Goal: Information Seeking & Learning: Learn about a topic

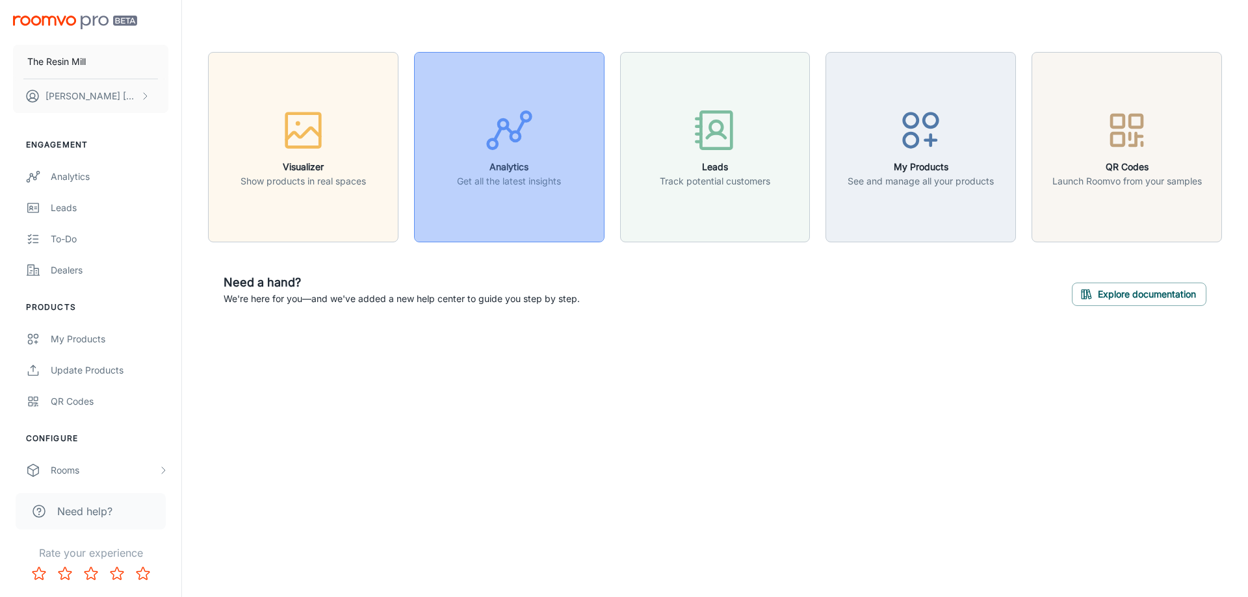
click at [531, 176] on p "Get all the latest insights" at bounding box center [509, 181] width 104 height 14
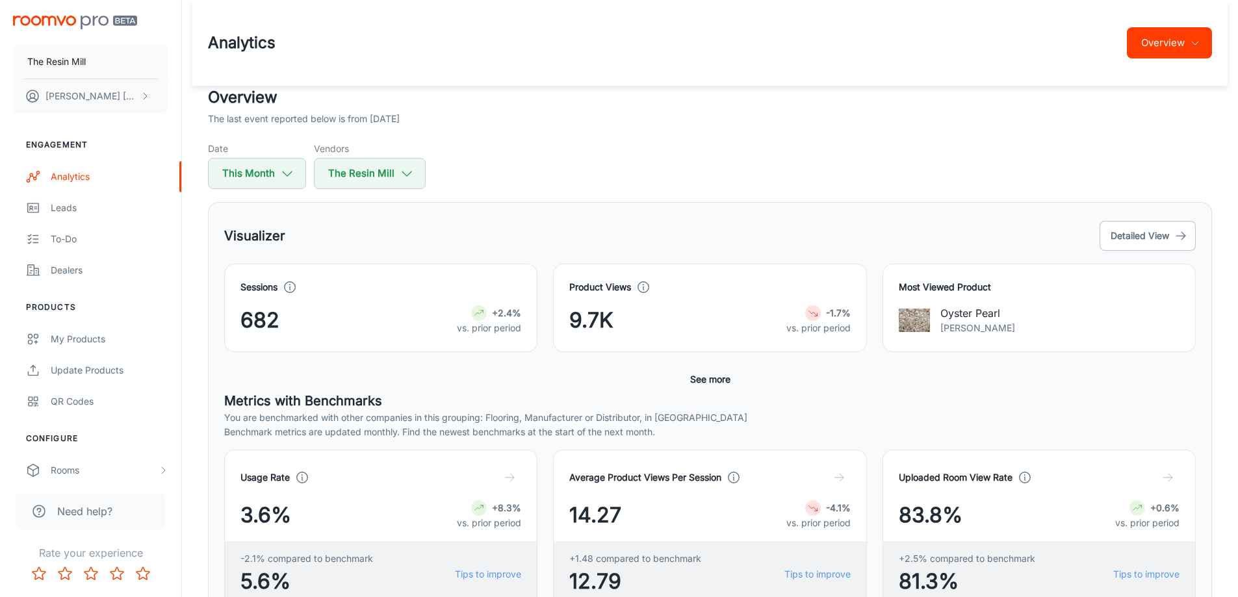
scroll to position [216, 0]
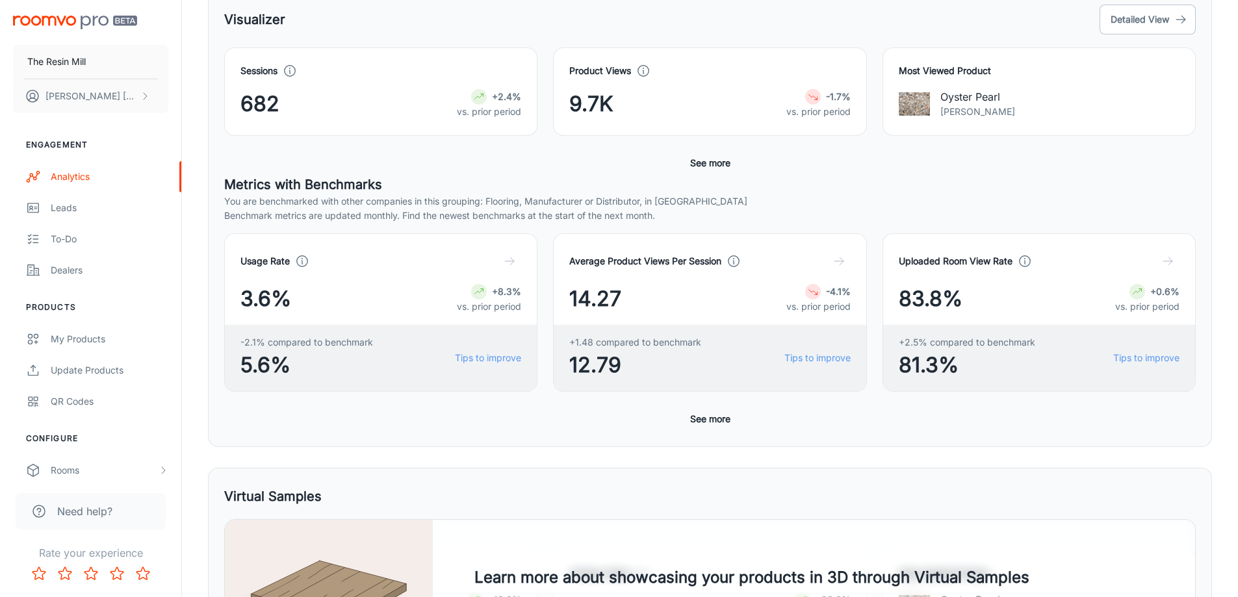
click at [694, 157] on button "See more" at bounding box center [710, 162] width 51 height 23
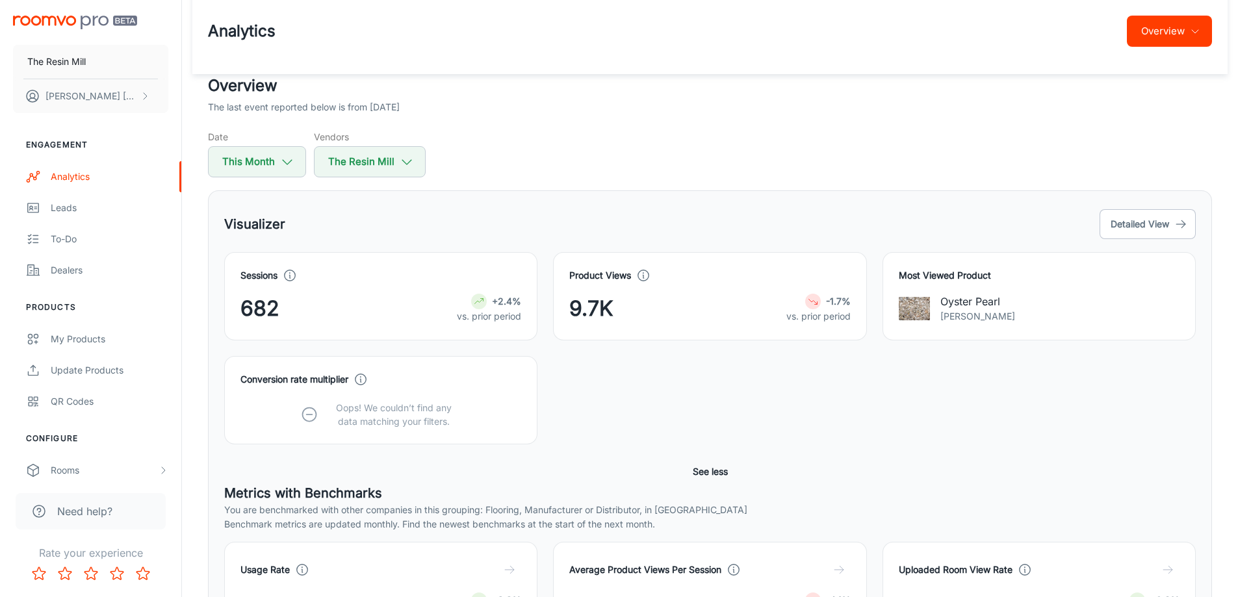
scroll to position [0, 0]
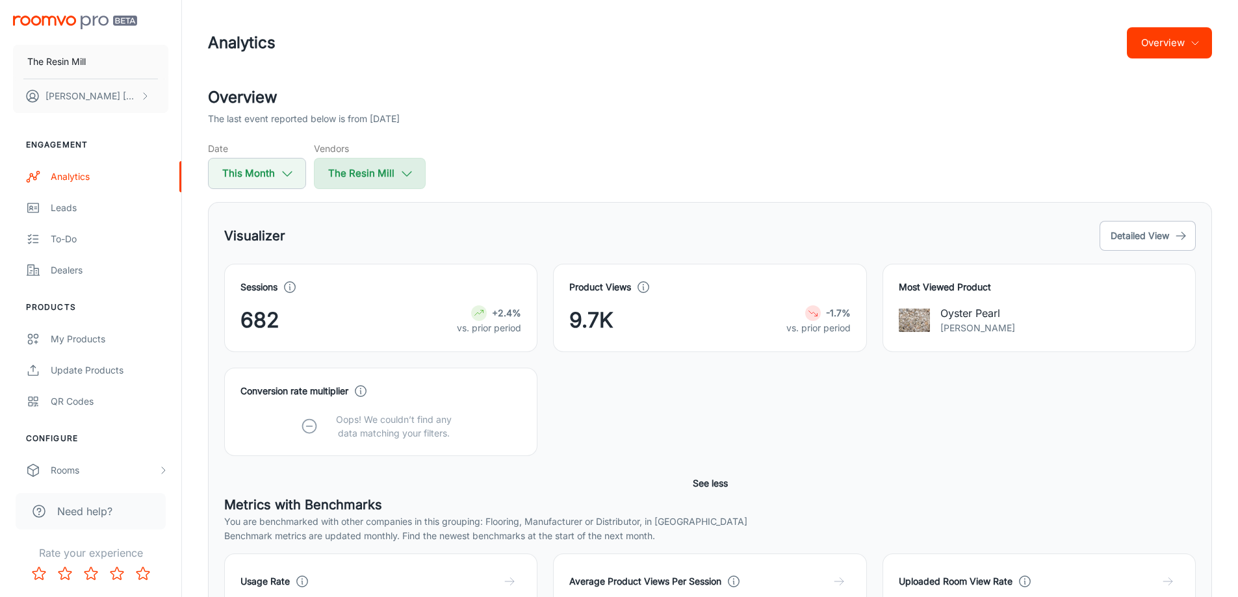
click at [419, 174] on button "The Resin Mill" at bounding box center [370, 173] width 112 height 31
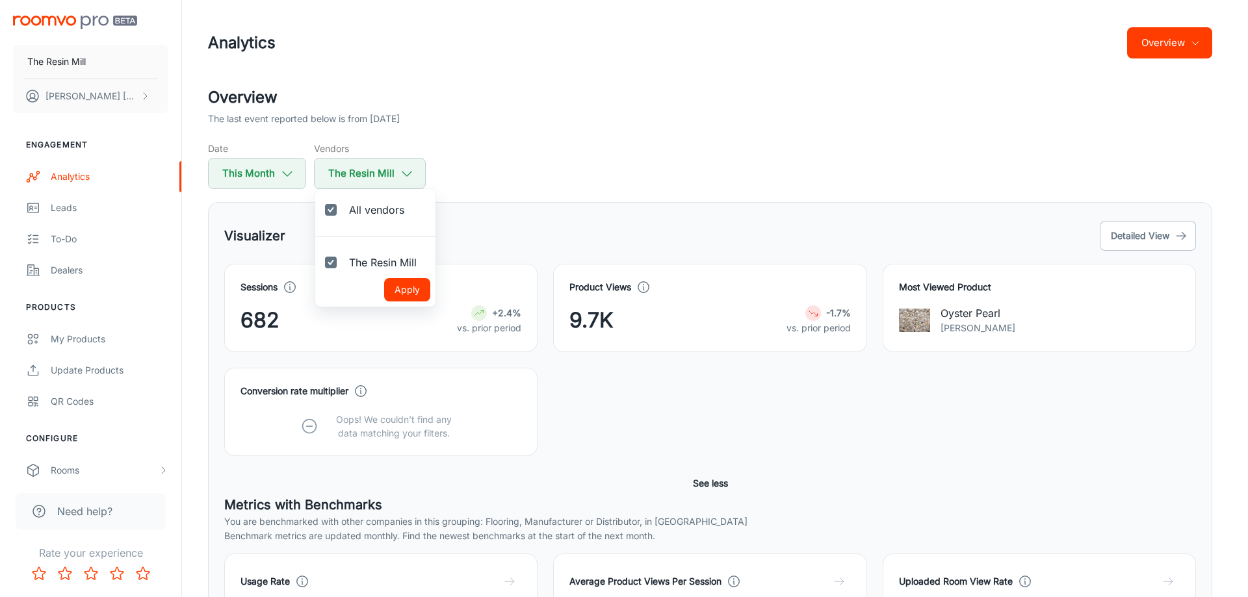
click at [552, 153] on div at bounding box center [624, 298] width 1248 height 597
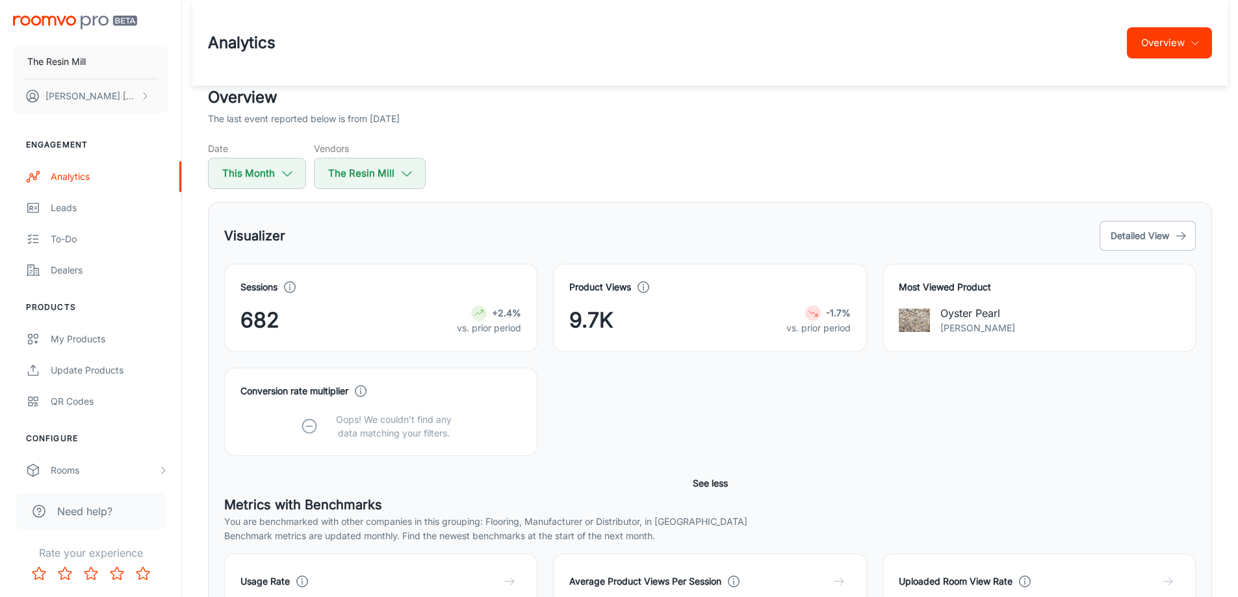
scroll to position [216, 0]
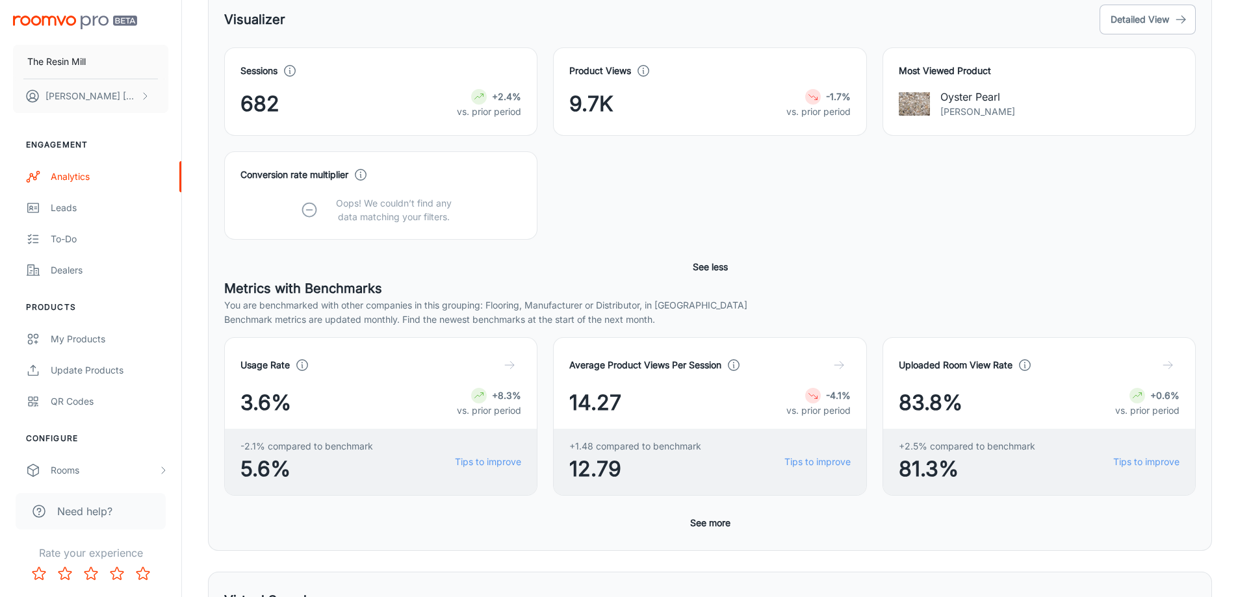
click at [717, 273] on button "See less" at bounding box center [711, 266] width 46 height 23
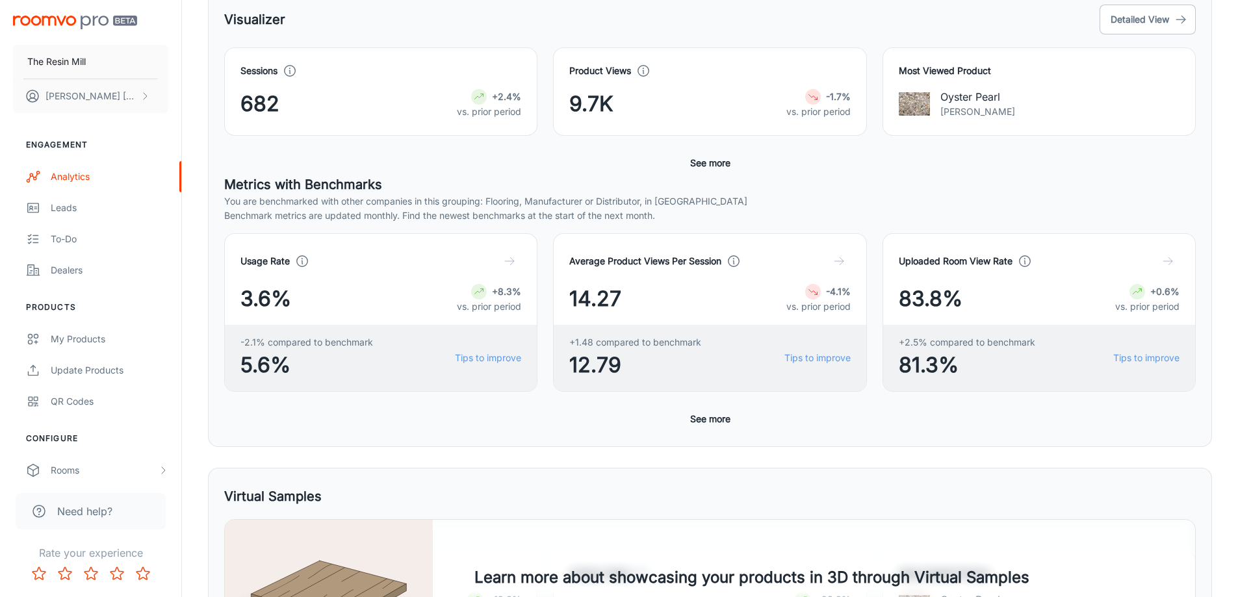
click at [720, 161] on button "See more" at bounding box center [710, 162] width 51 height 23
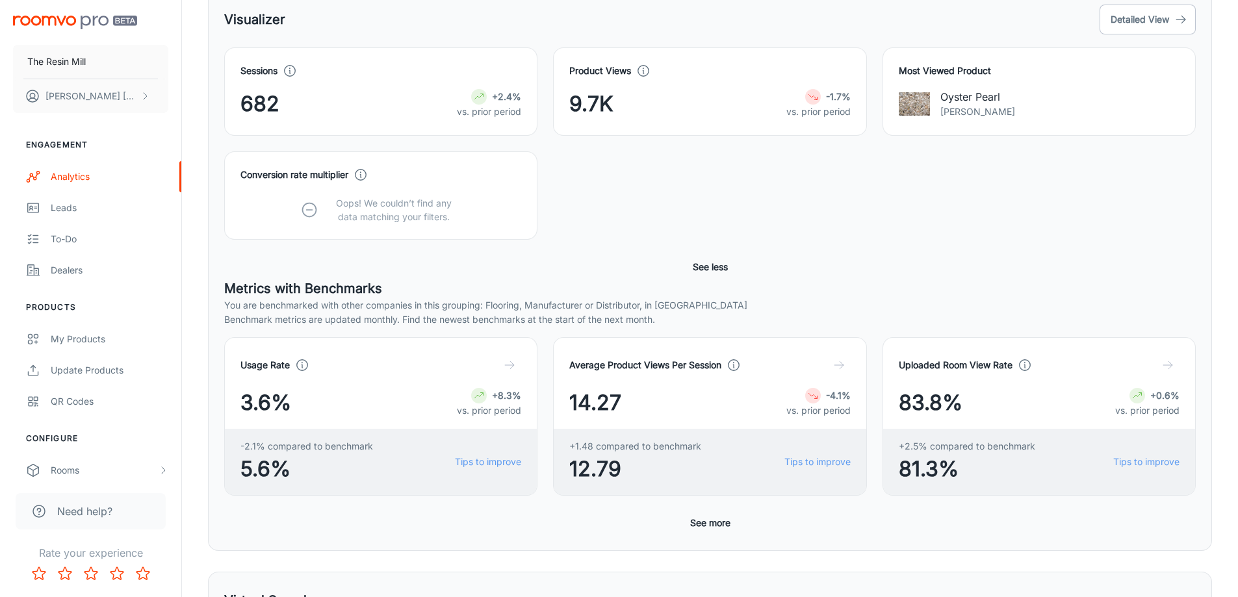
scroll to position [434, 0]
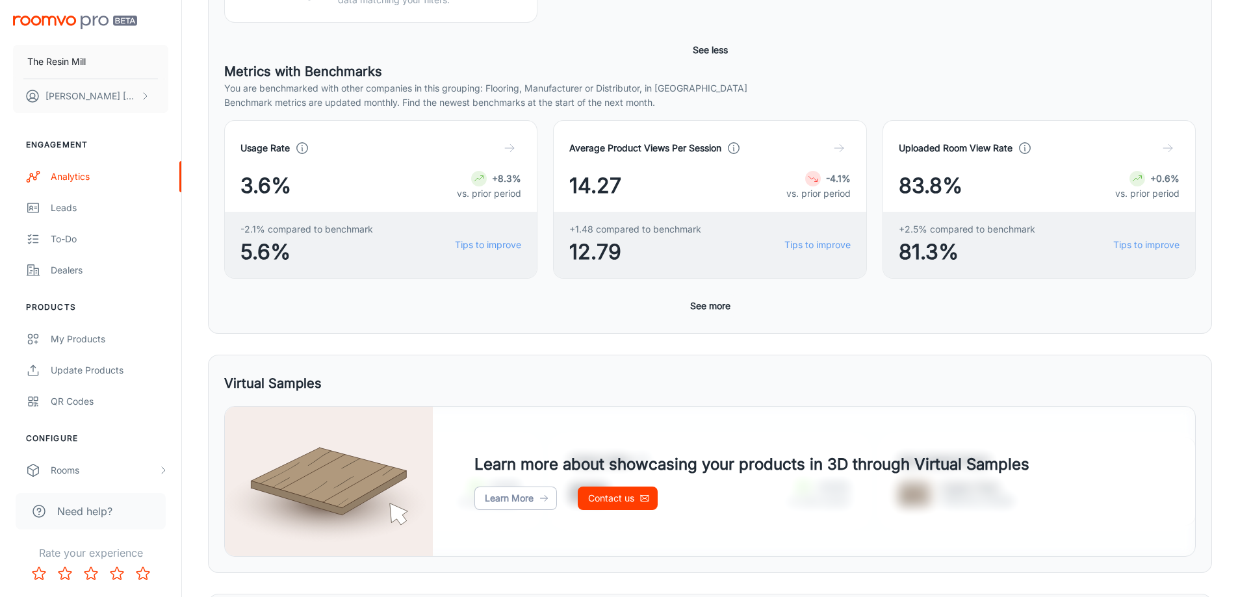
click at [701, 309] on button "See more" at bounding box center [710, 305] width 51 height 23
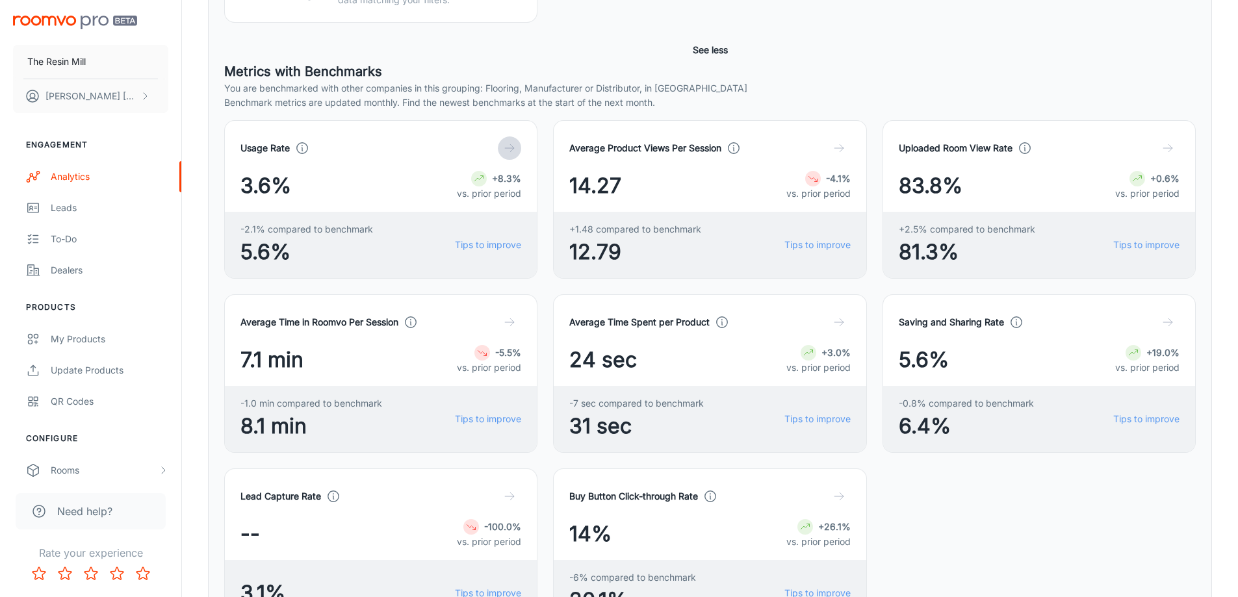
click at [510, 149] on icon "button" at bounding box center [509, 148] width 13 height 13
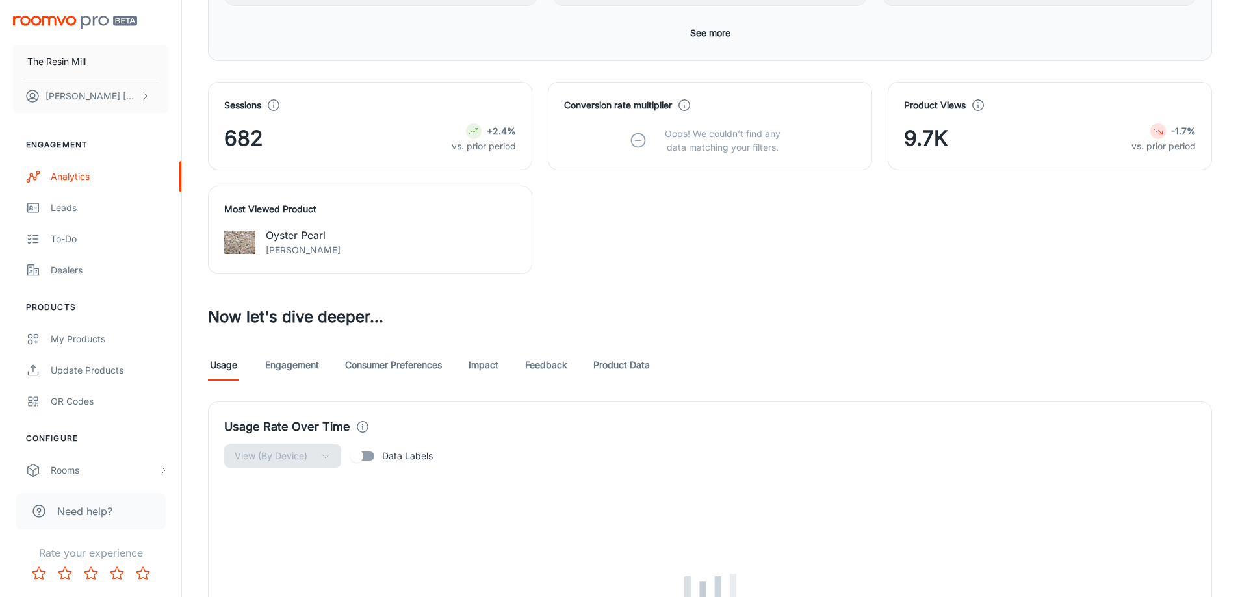
scroll to position [693, 0]
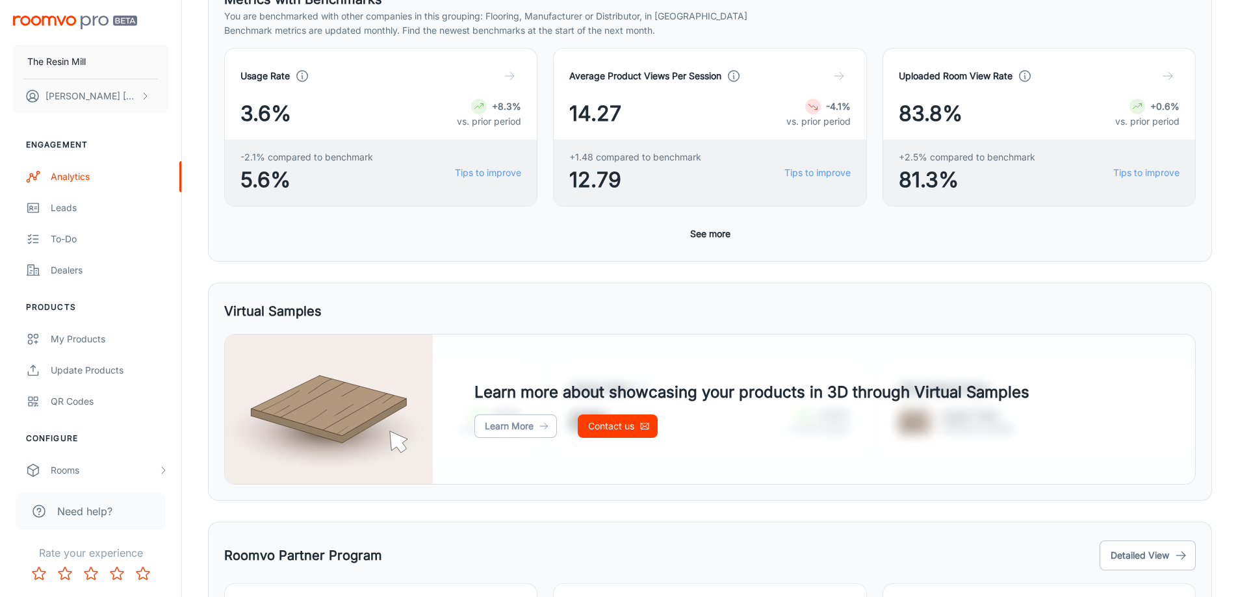
scroll to position [434, 0]
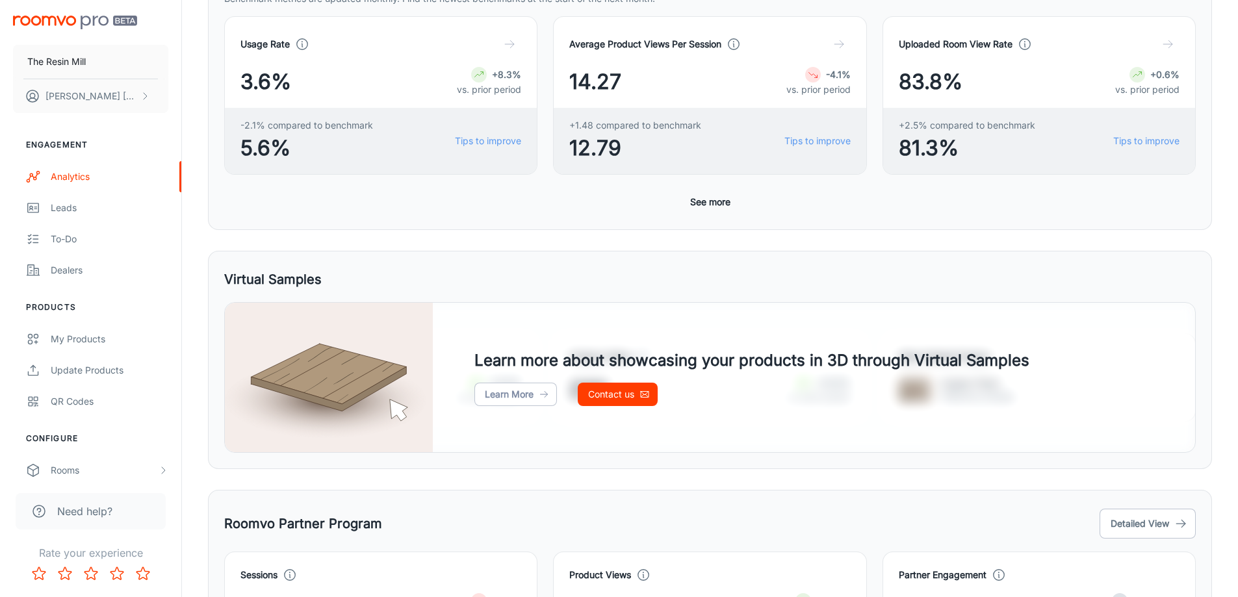
click at [728, 199] on button "See more" at bounding box center [710, 201] width 51 height 23
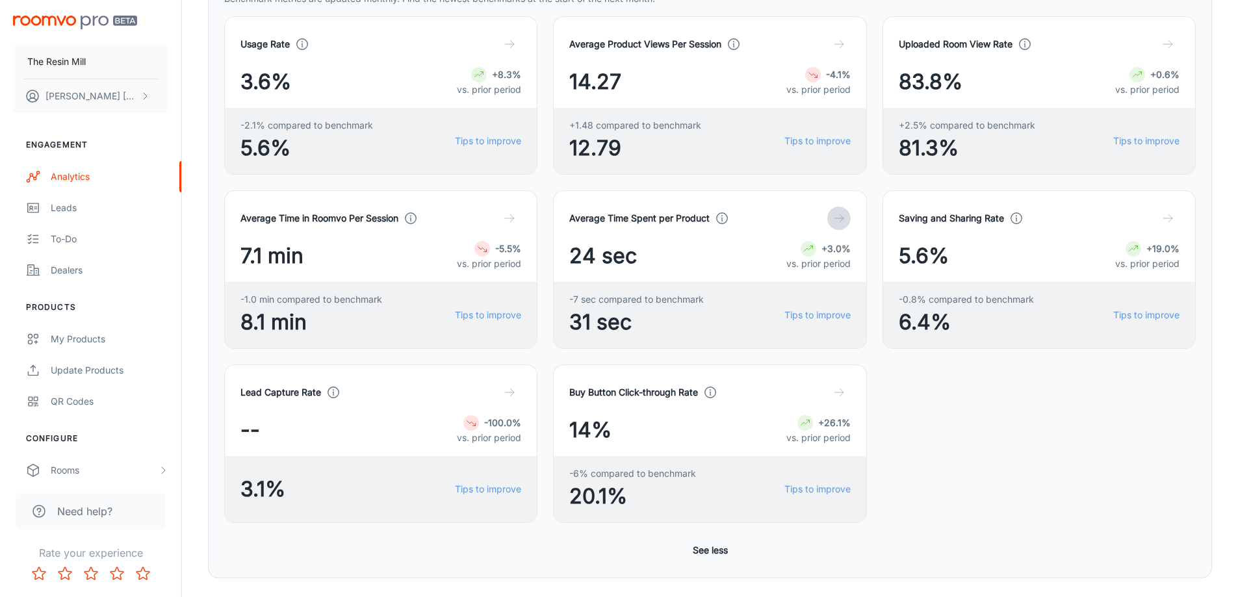
click at [835, 221] on icon "button" at bounding box center [839, 218] width 13 height 13
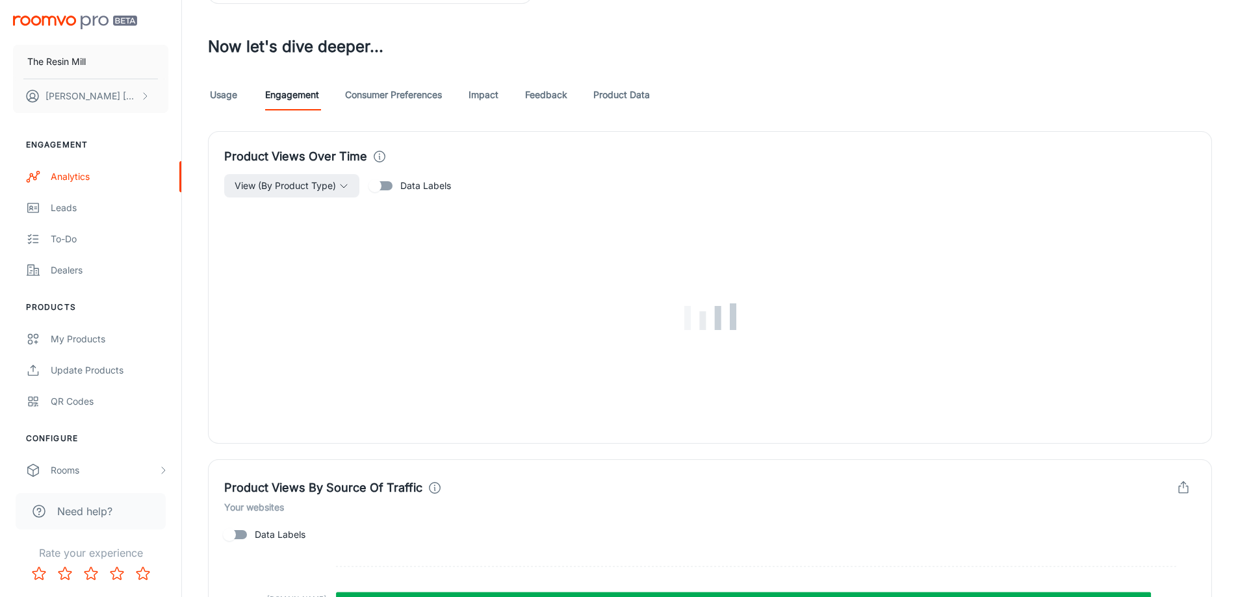
scroll to position [636, 0]
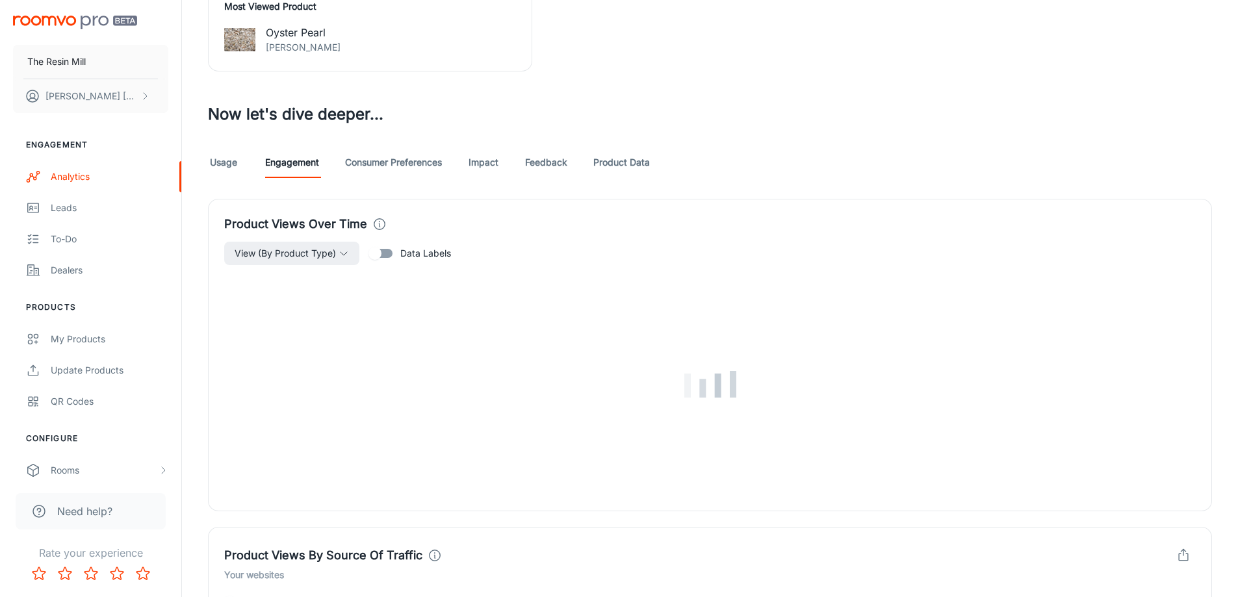
click at [411, 166] on link "Consumer Preferences" at bounding box center [393, 162] width 97 height 31
